Goal: Transaction & Acquisition: Purchase product/service

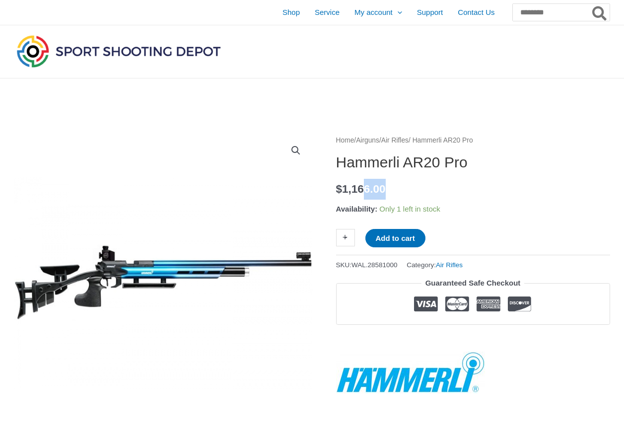
drag, startPoint x: 373, startPoint y: 191, endPoint x: 441, endPoint y: 187, distance: 68.1
click at [441, 187] on p "$ 1,166.00" at bounding box center [473, 189] width 274 height 21
drag, startPoint x: 441, startPoint y: 187, endPoint x: 389, endPoint y: 187, distance: 51.2
click at [386, 187] on bdi "$ 1,166.00" at bounding box center [361, 189] width 50 height 12
drag, startPoint x: 385, startPoint y: 189, endPoint x: 425, endPoint y: 189, distance: 39.7
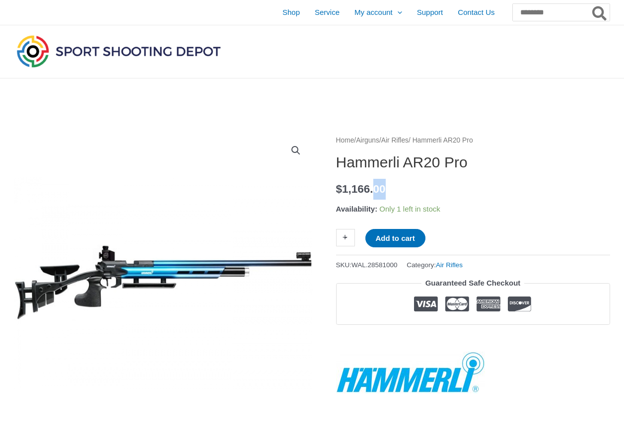
click at [425, 189] on p "$ 1,166.00" at bounding box center [473, 189] width 274 height 21
drag, startPoint x: 425, startPoint y: 189, endPoint x: 439, endPoint y: 193, distance: 14.0
click at [439, 193] on p "$ 1,166.00" at bounding box center [473, 189] width 274 height 21
drag, startPoint x: 331, startPoint y: 189, endPoint x: 348, endPoint y: 190, distance: 17.0
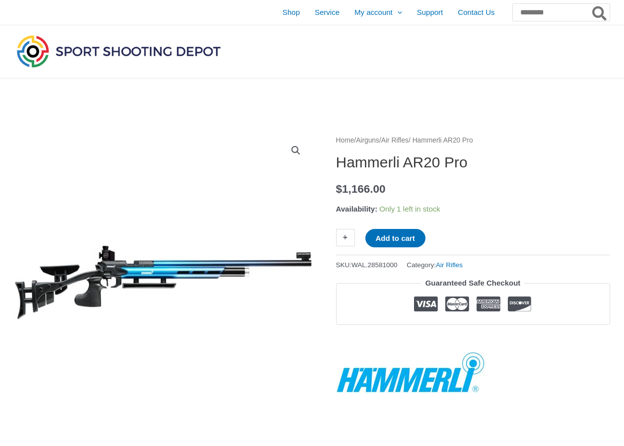
drag, startPoint x: 348, startPoint y: 190, endPoint x: 310, endPoint y: 177, distance: 40.4
click at [310, 177] on img at bounding box center [140, 277] width 348 height 248
click at [527, 175] on div "Home / Airguns / Air Rifles / Hammerli AR20 Pro Hammerli AR20 Pro $ 1,166.00 Av…" at bounding box center [473, 263] width 274 height 259
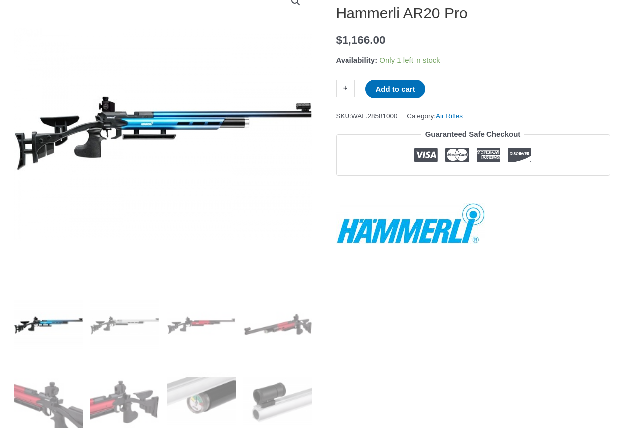
scroll to position [199, 0]
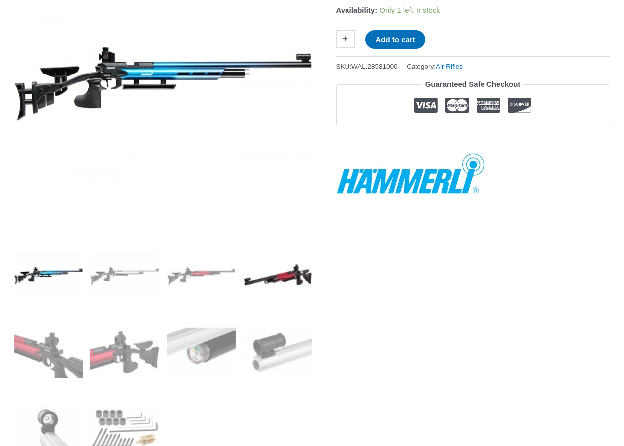
click at [269, 281] on img at bounding box center [277, 275] width 69 height 69
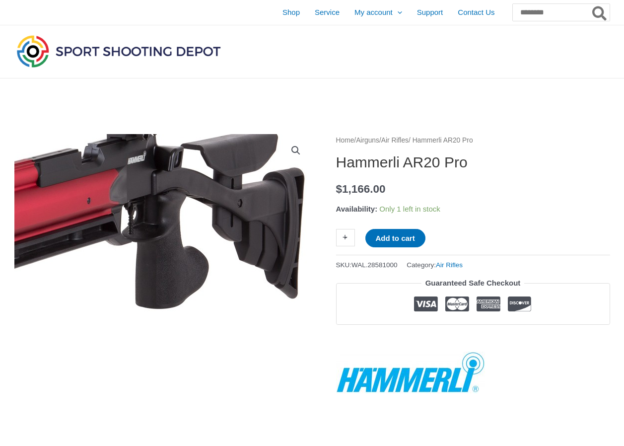
scroll to position [149, 0]
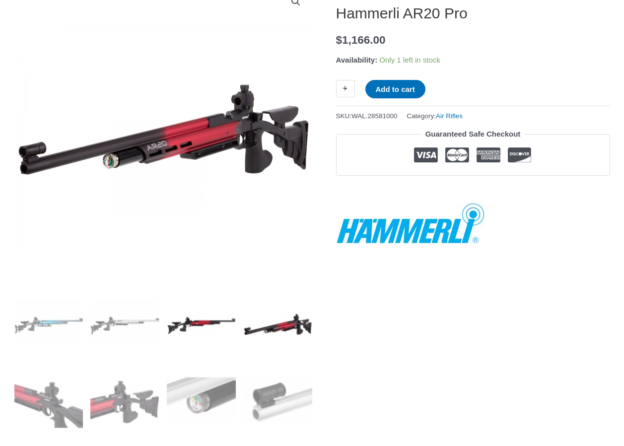
click at [217, 318] on img at bounding box center [201, 325] width 69 height 69
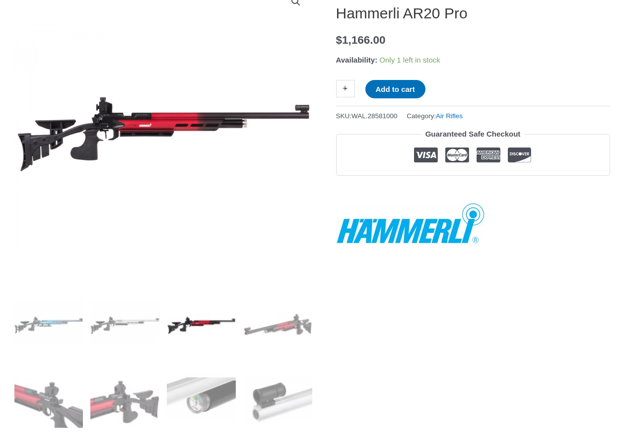
scroll to position [0, 0]
